Goal: Information Seeking & Learning: Learn about a topic

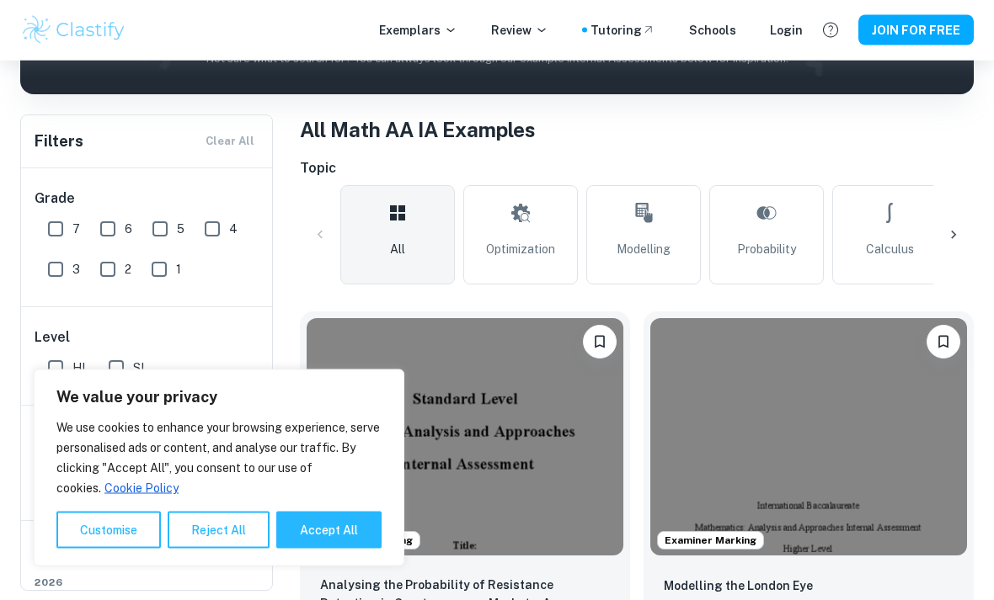
scroll to position [282, 0]
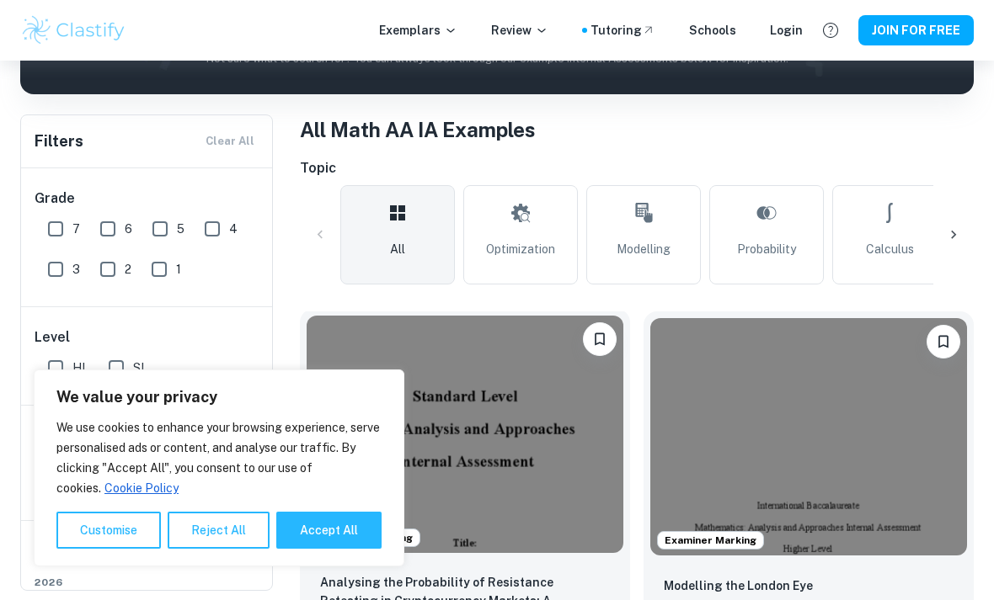
click at [316, 549] on button "Accept All" at bounding box center [328, 530] width 105 height 37
checkbox input "true"
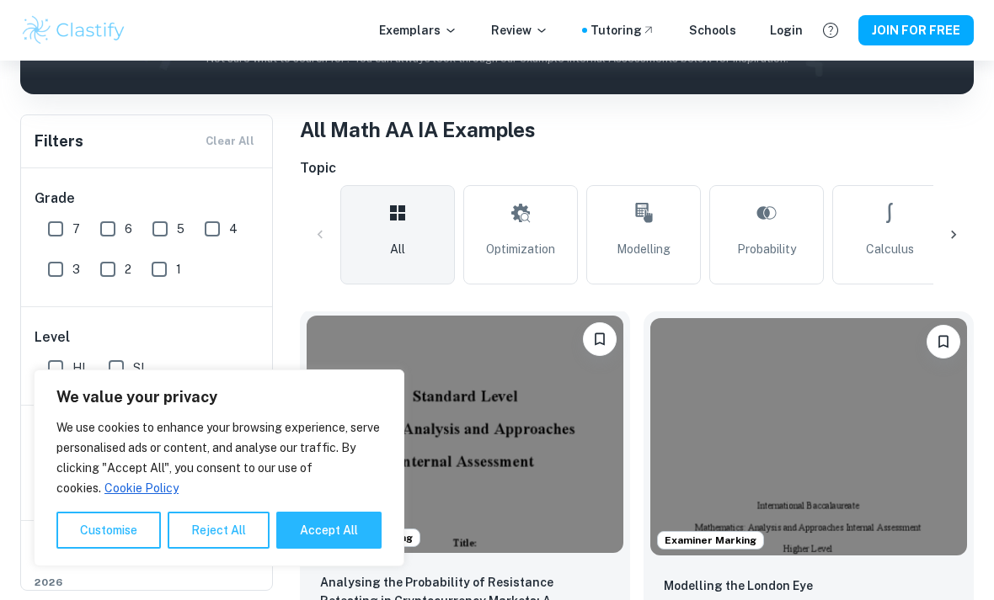
checkbox input "true"
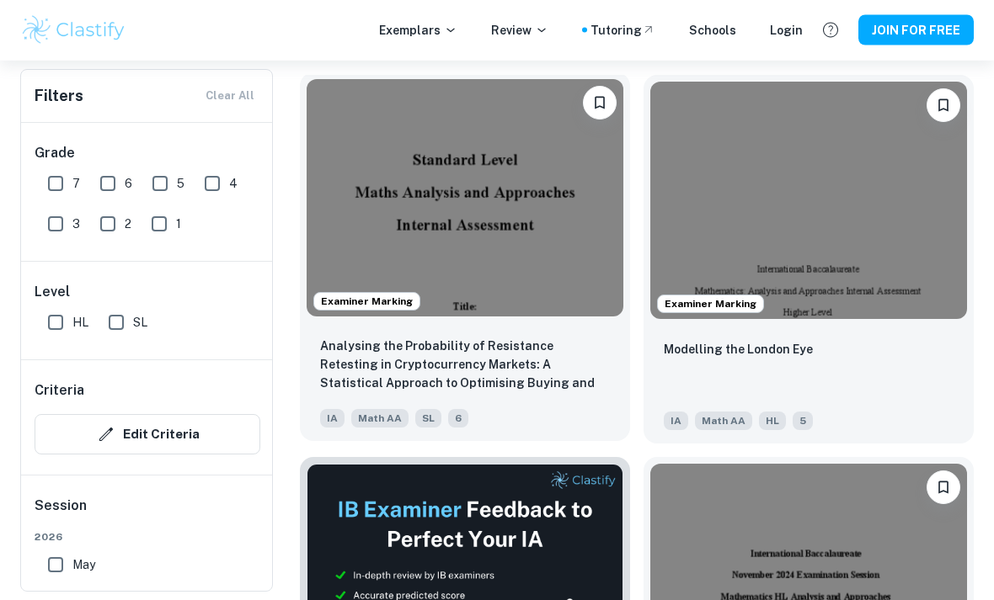
scroll to position [519, 0]
click at [530, 241] on img at bounding box center [465, 197] width 317 height 237
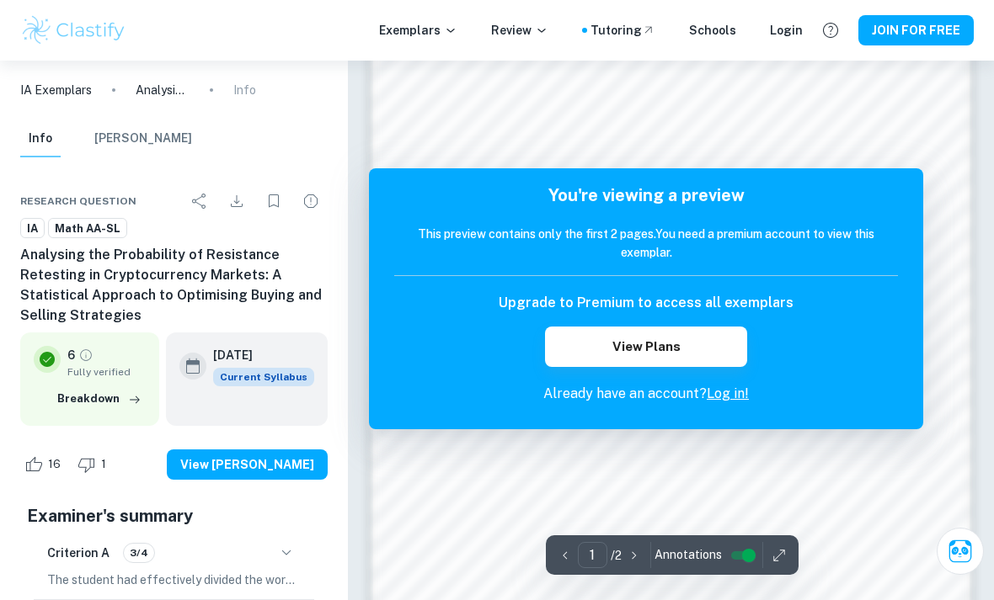
scroll to position [1058, 0]
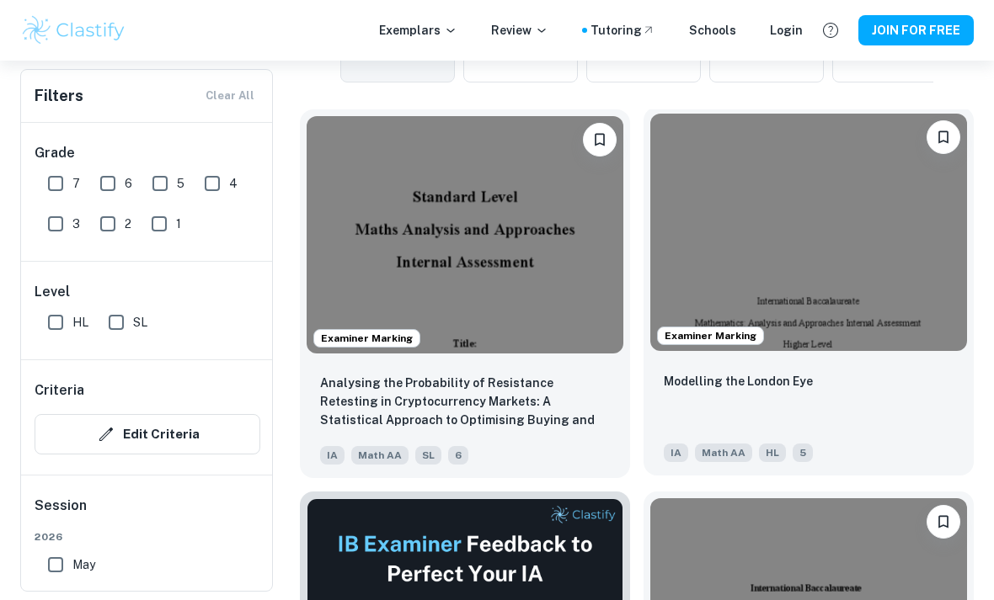
scroll to position [481, 0]
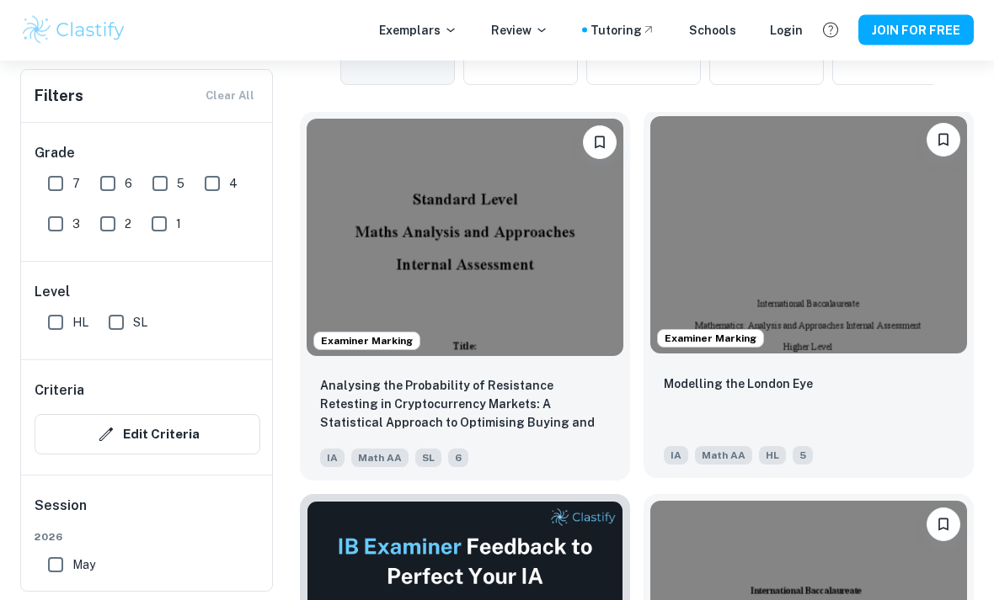
click at [876, 302] on img at bounding box center [808, 235] width 317 height 237
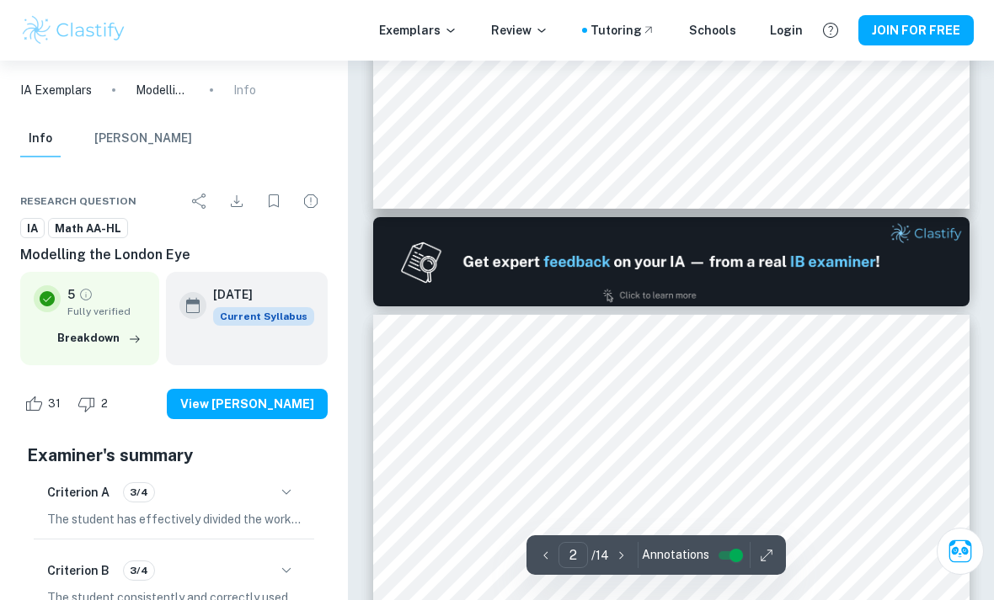
type input "1"
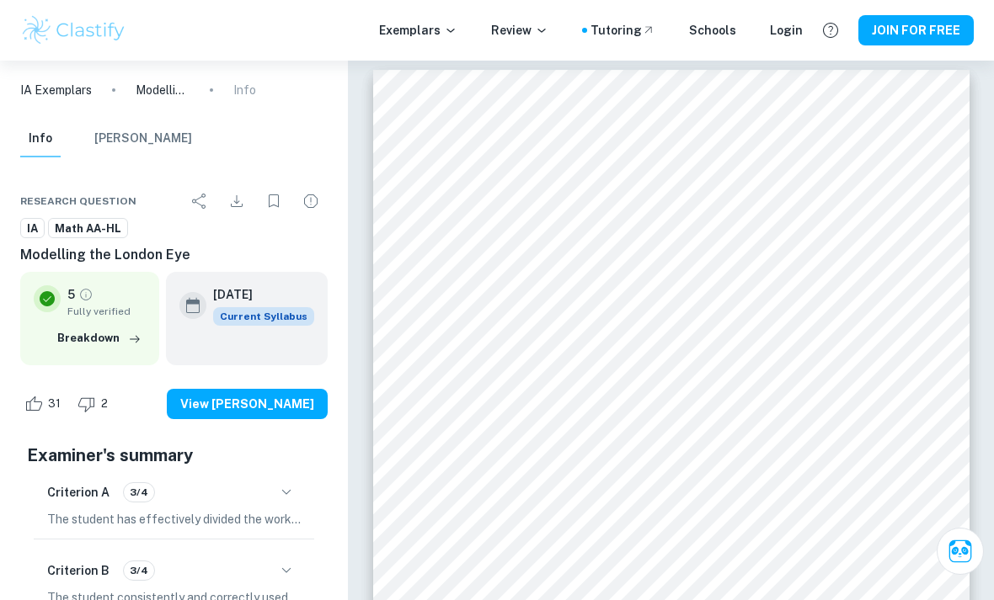
scroll to position [7, 0]
